Goal: Task Accomplishment & Management: Use online tool/utility

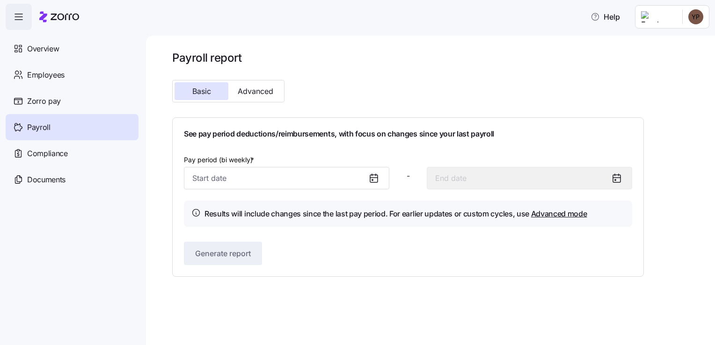
click at [376, 178] on icon at bounding box center [373, 178] width 7 height 0
click at [374, 178] on icon at bounding box center [373, 178] width 7 height 0
click at [373, 178] on icon at bounding box center [373, 178] width 7 height 0
click at [376, 178] on icon at bounding box center [373, 178] width 7 height 0
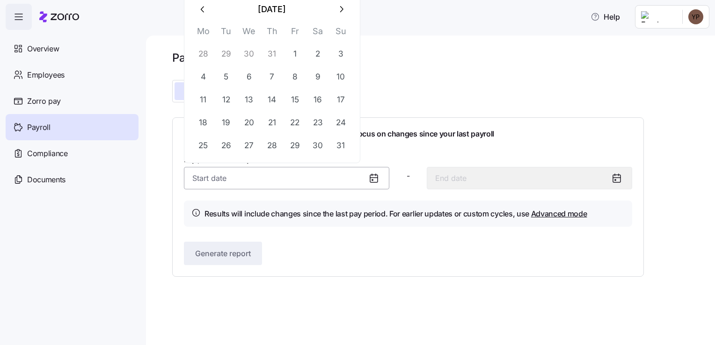
click at [303, 184] on input "Pay period (bi weekly) *" at bounding box center [286, 178] width 205 height 22
click at [293, 102] on button "15" at bounding box center [295, 99] width 22 height 22
type input "August 15, 2025"
type input "August 28, 2025"
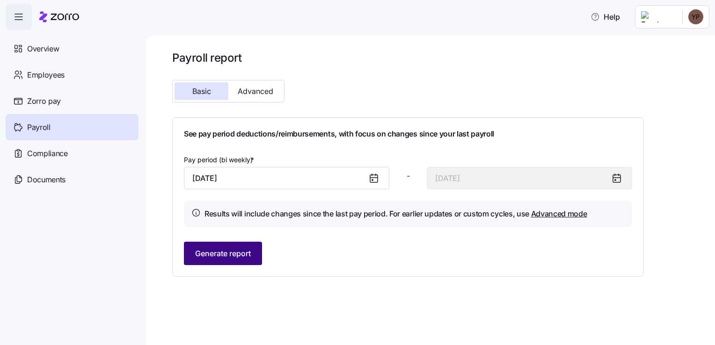
click at [238, 251] on span "Generate report" at bounding box center [223, 253] width 56 height 11
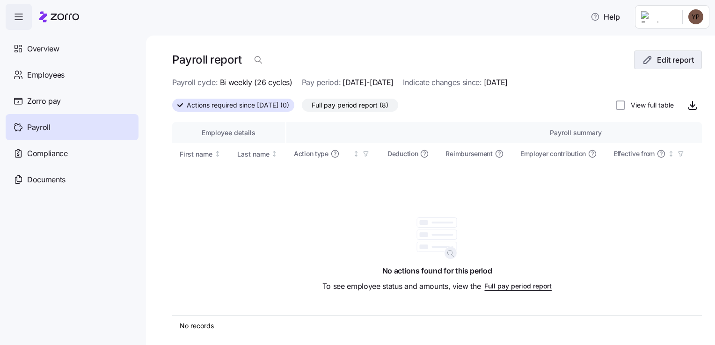
click at [642, 63] on icon "button" at bounding box center [647, 59] width 11 height 11
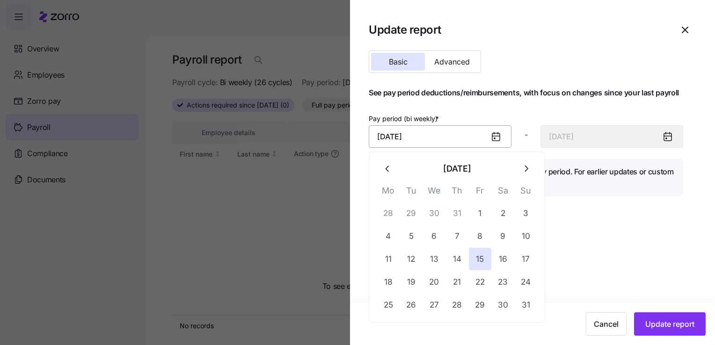
click at [428, 134] on input "August 15, 2025" at bounding box center [440, 136] width 143 height 22
click at [393, 210] on button "28" at bounding box center [388, 213] width 22 height 22
type input "July 28, 2025"
type input "August 10, 2025"
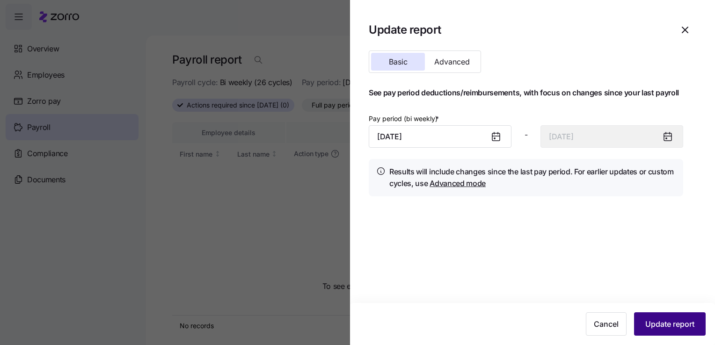
click at [644, 321] on button "Update report" at bounding box center [670, 324] width 72 height 23
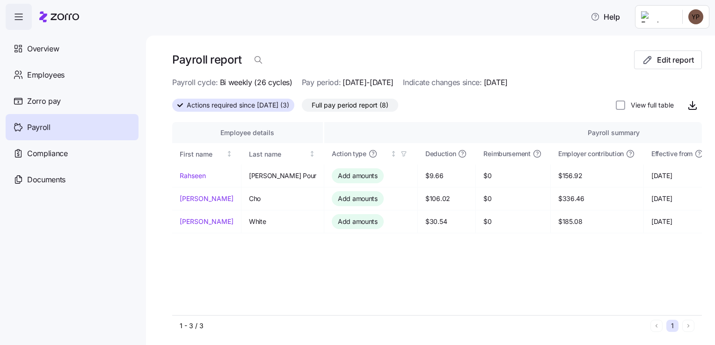
click at [384, 102] on span "Full pay period report (8)" at bounding box center [350, 105] width 77 height 12
click at [302, 108] on input "Full pay period report (8)" at bounding box center [302, 108] width 0 height 0
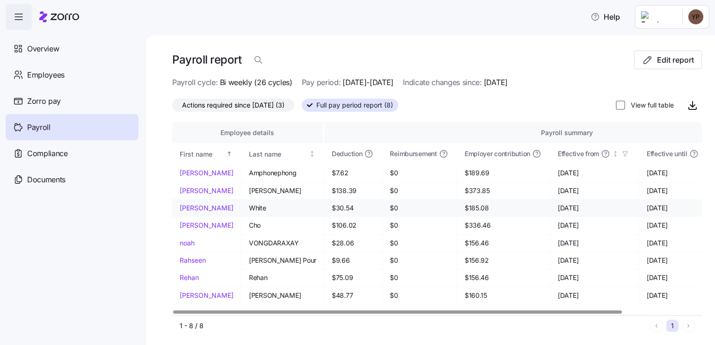
scroll to position [2, 0]
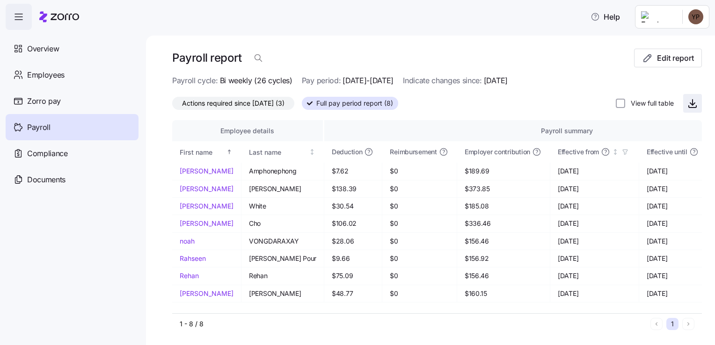
click at [688, 104] on icon "button" at bounding box center [692, 103] width 11 height 11
click at [220, 104] on span "Actions required since 07/28/2025 (3)" at bounding box center [233, 103] width 102 height 12
click at [172, 106] on input "Actions required since 07/28/2025 (3)" at bounding box center [172, 106] width 0 height 0
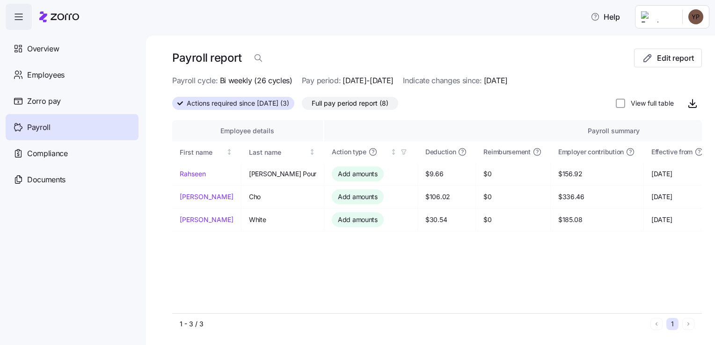
click at [342, 102] on span "Full pay period report (8)" at bounding box center [350, 103] width 77 height 12
click at [302, 106] on input "Full pay period report (8)" at bounding box center [302, 106] width 0 height 0
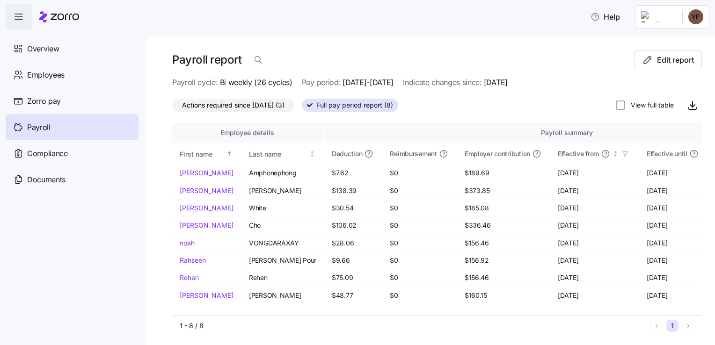
click at [438, 45] on div "Payroll report Edit report Payroll cycle: Bi weekly (26 cycles) Pay period: 07/…" at bounding box center [430, 191] width 569 height 310
